Goal: Information Seeking & Learning: Learn about a topic

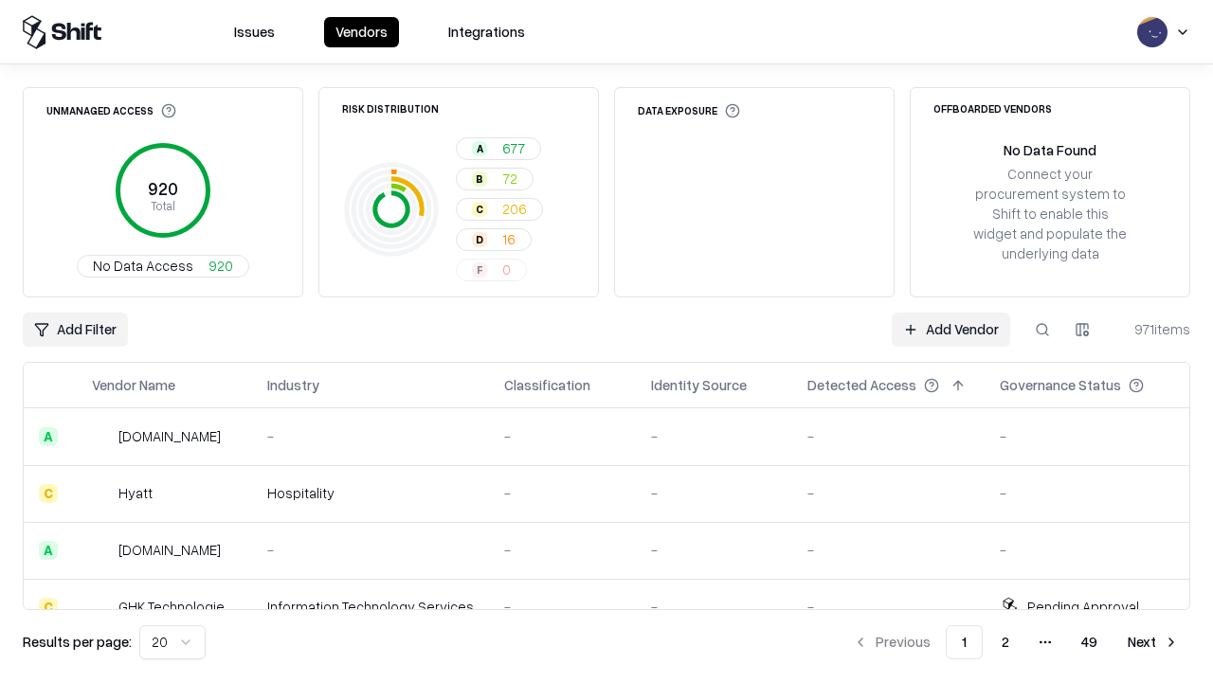
click at [172, 643] on html "Issues Vendors Integrations Unmanaged Access 920 Total No Data Access 920 Risk …" at bounding box center [606, 341] width 1213 height 682
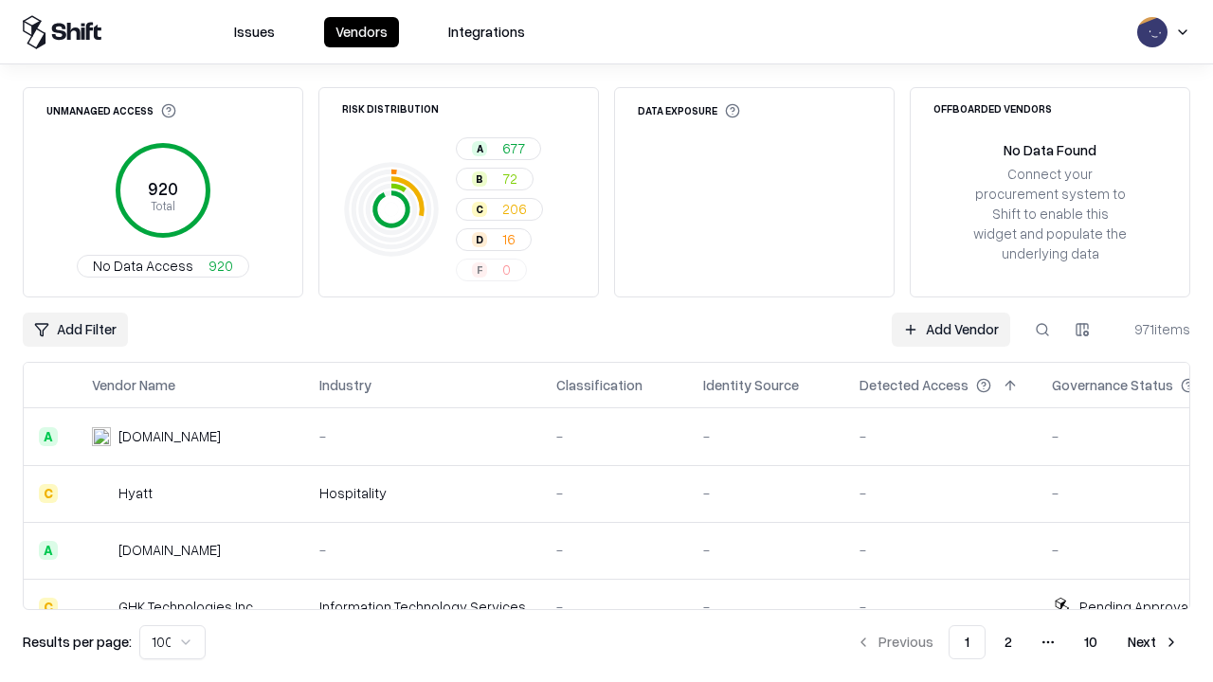
click at [1153, 643] on button "Next" at bounding box center [1154, 643] width 74 height 34
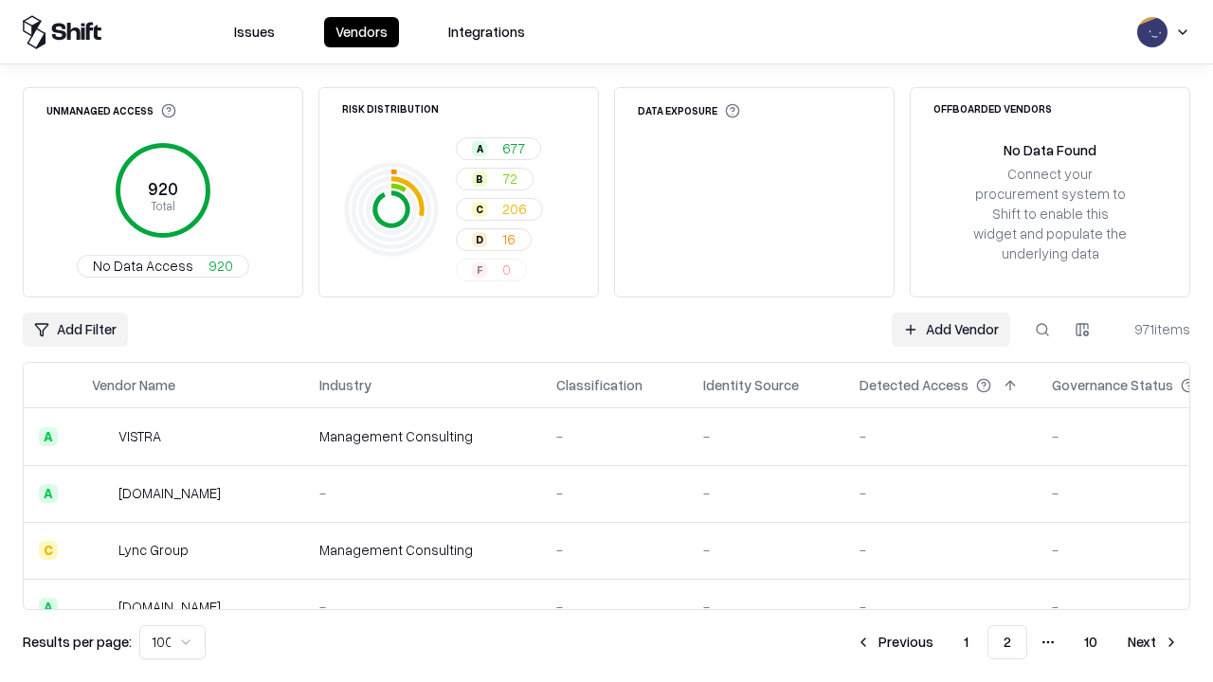
click at [1153, 643] on button "Next" at bounding box center [1154, 643] width 74 height 34
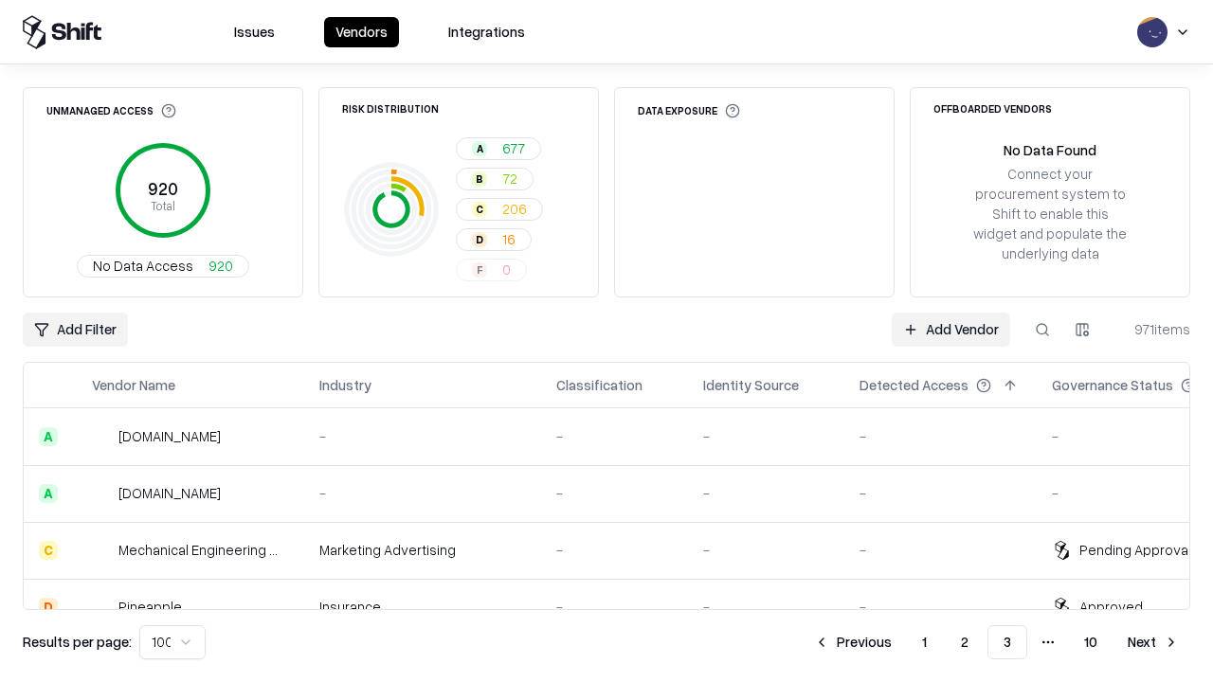
click at [1153, 643] on button "Next" at bounding box center [1154, 643] width 74 height 34
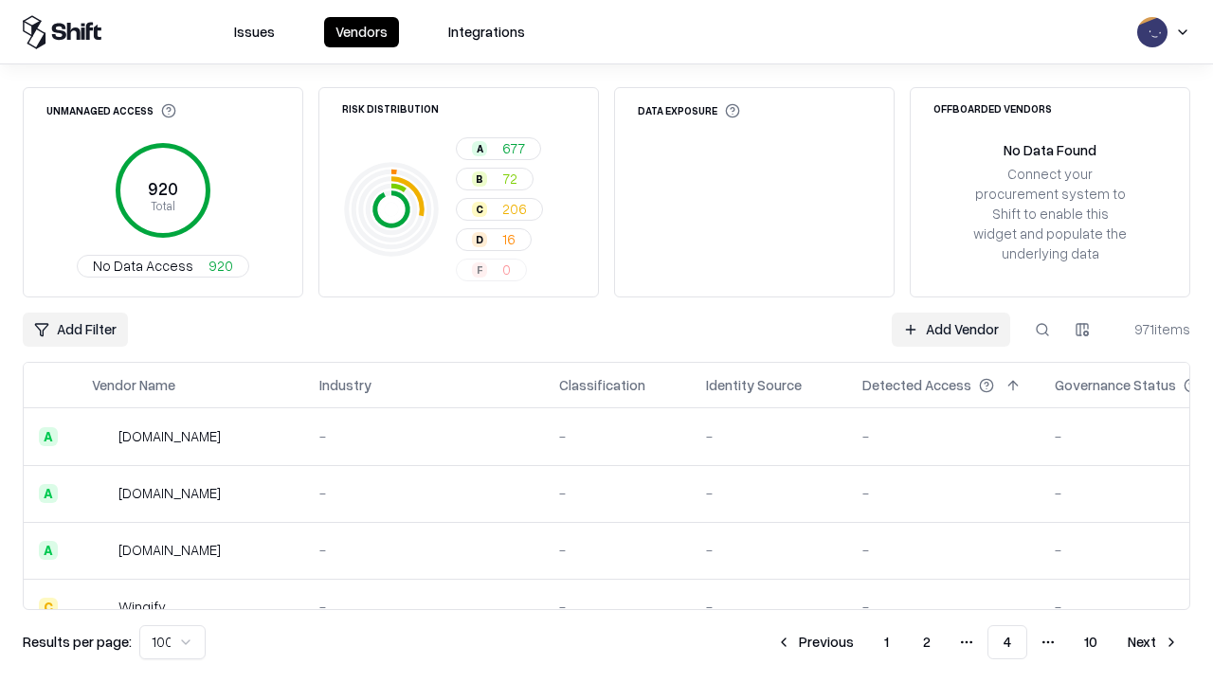
click at [1153, 643] on button "Next" at bounding box center [1154, 643] width 74 height 34
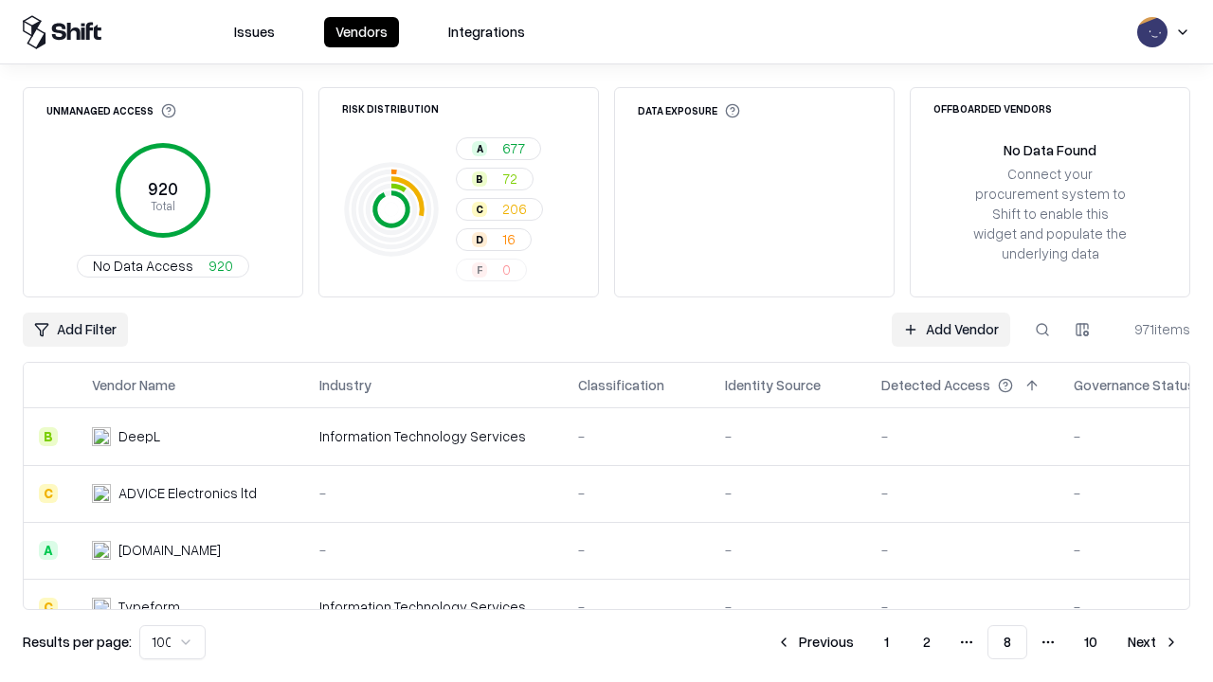
click at [1153, 643] on button "Next" at bounding box center [1154, 643] width 74 height 34
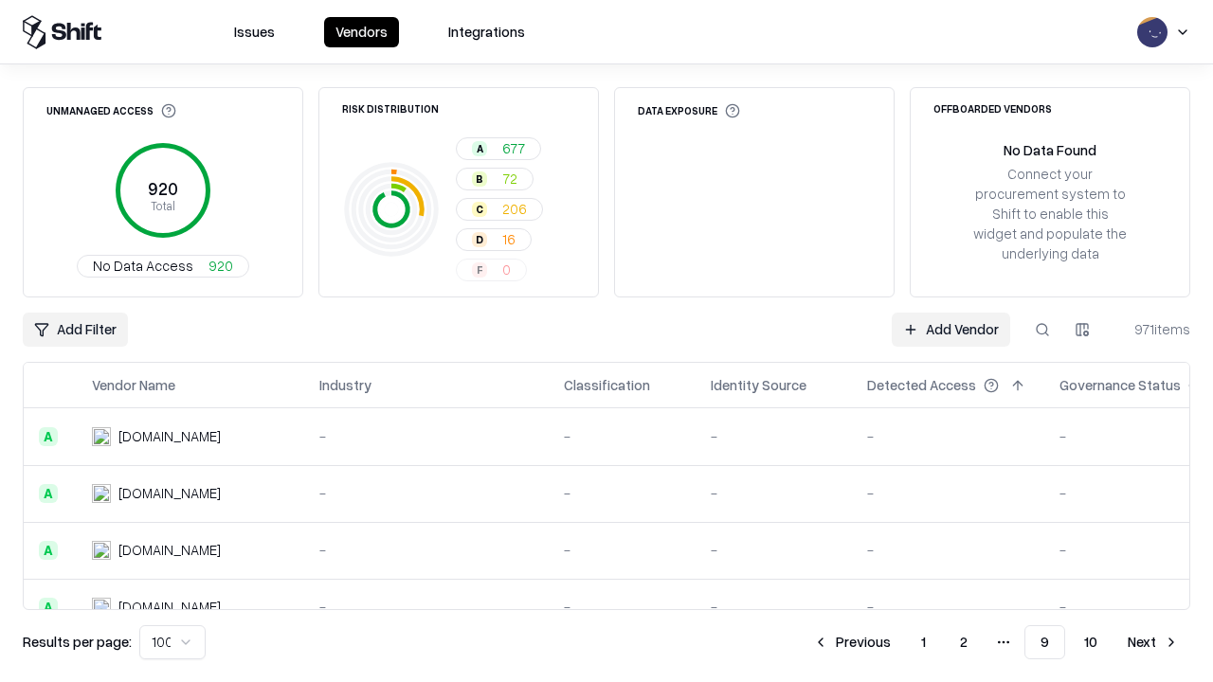
click at [1153, 643] on button "Next" at bounding box center [1154, 643] width 74 height 34
click at [895, 643] on button "Previous" at bounding box center [894, 643] width 100 height 34
click at [852, 643] on button "Previous" at bounding box center [852, 643] width 100 height 34
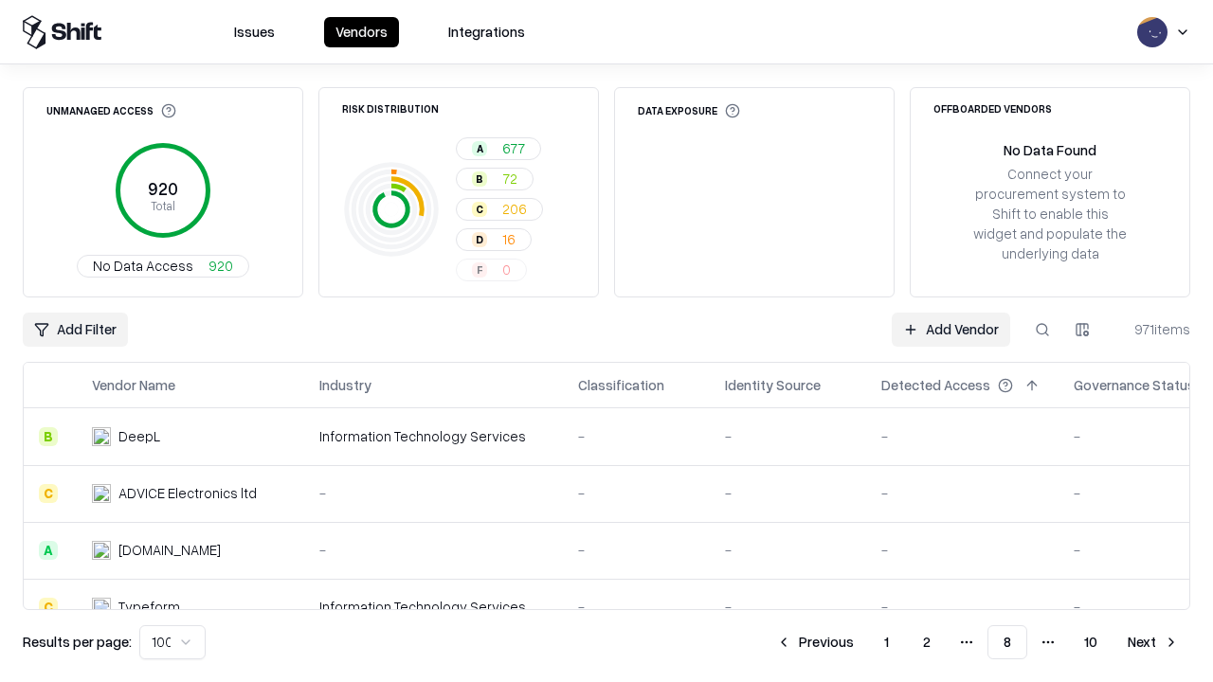
click at [815, 643] on button "Previous" at bounding box center [815, 643] width 100 height 34
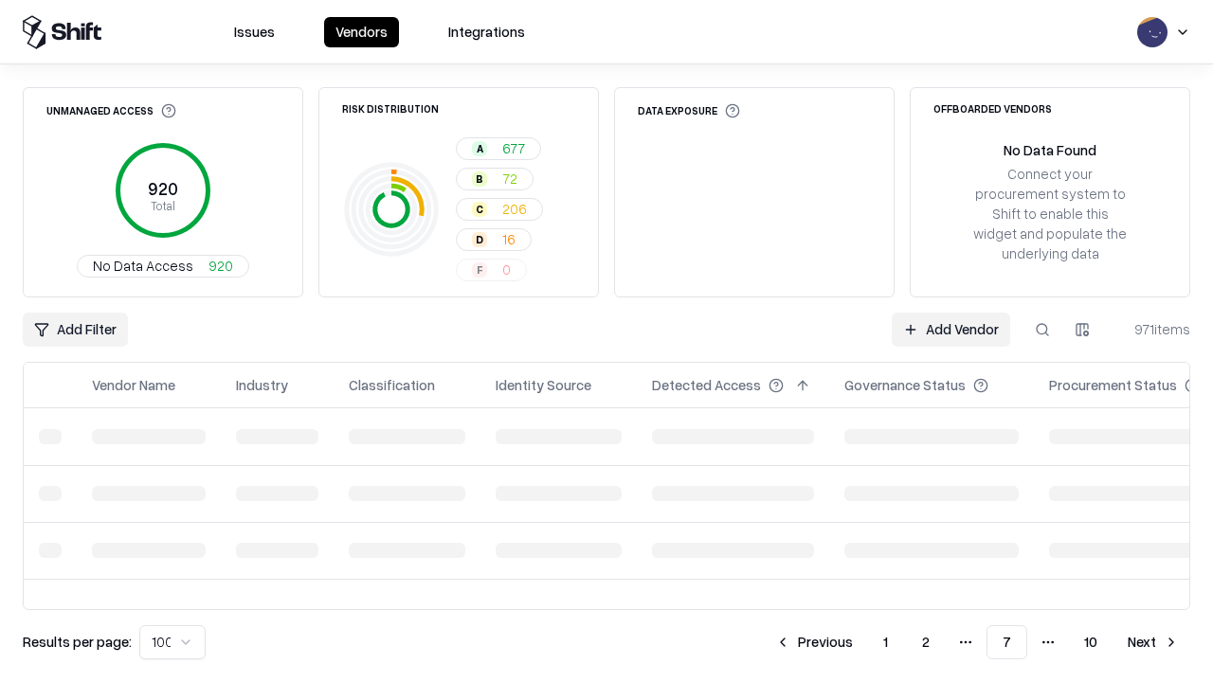
click at [814, 643] on button "Previous" at bounding box center [814, 643] width 100 height 34
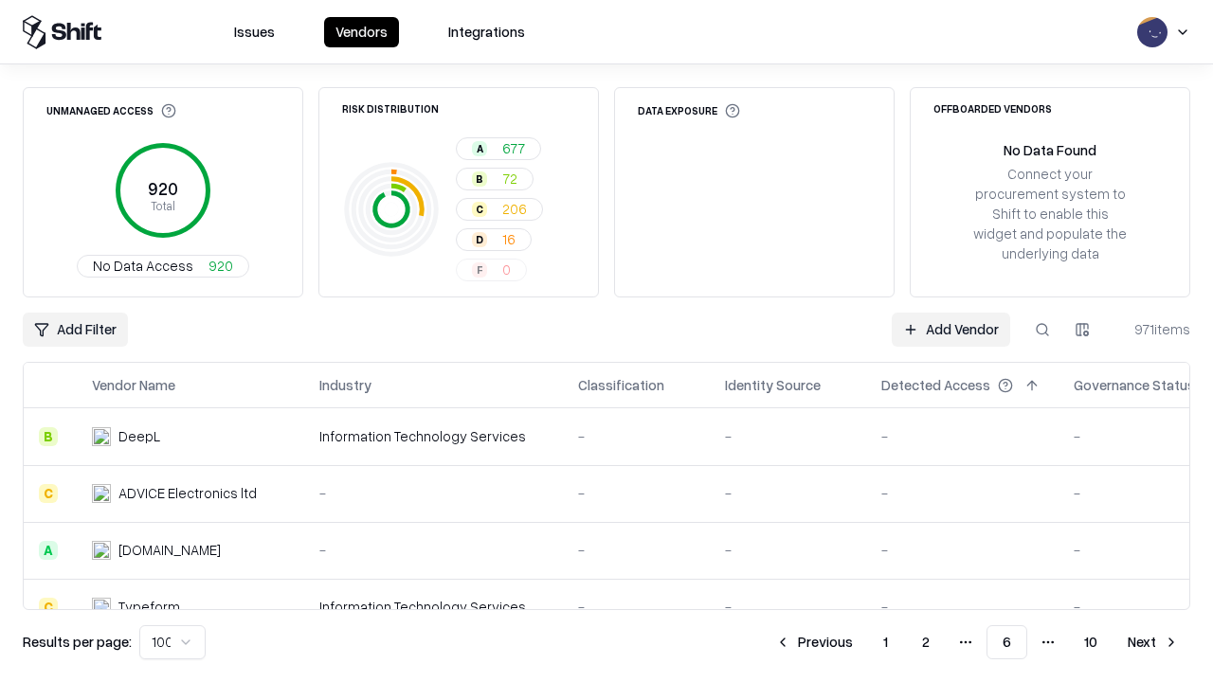
click at [814, 643] on button "Previous" at bounding box center [814, 643] width 100 height 34
